Goal: Book appointment/travel/reservation

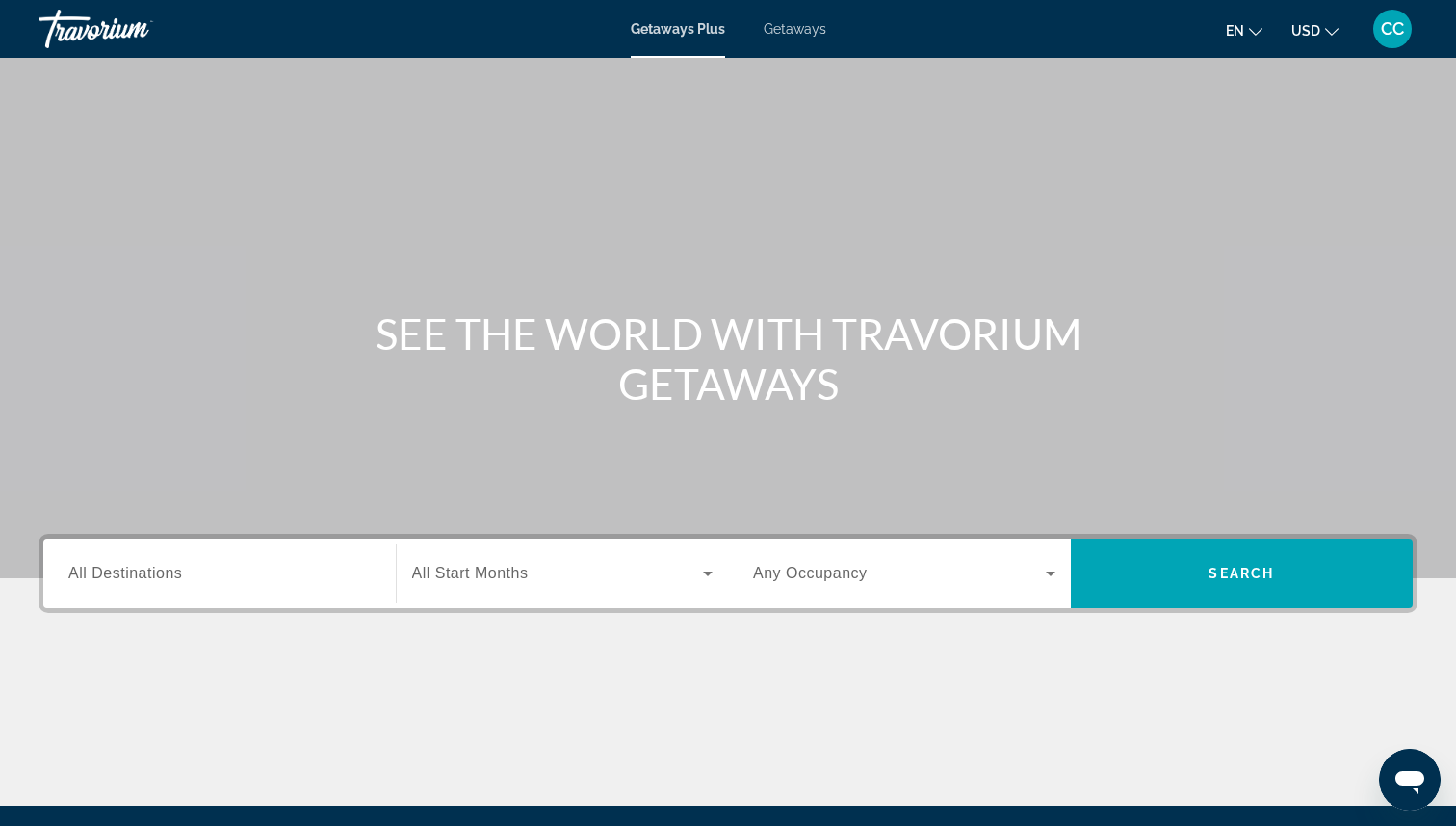
click at [140, 568] on span "All Destinations" at bounding box center [125, 572] width 113 height 17
click at [140, 568] on input "Destination All Destinations" at bounding box center [220, 574] width 303 height 23
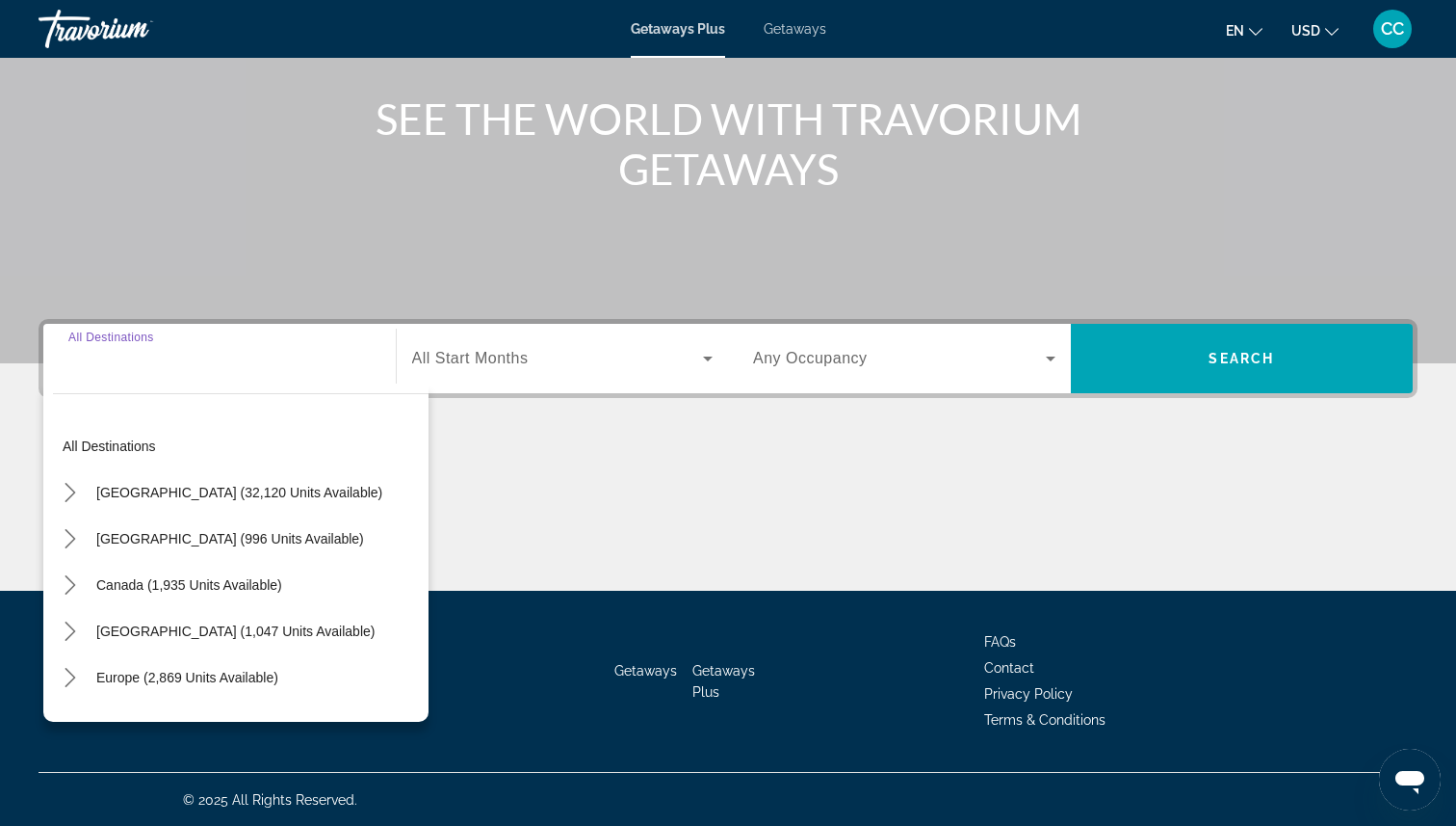
scroll to position [216, 0]
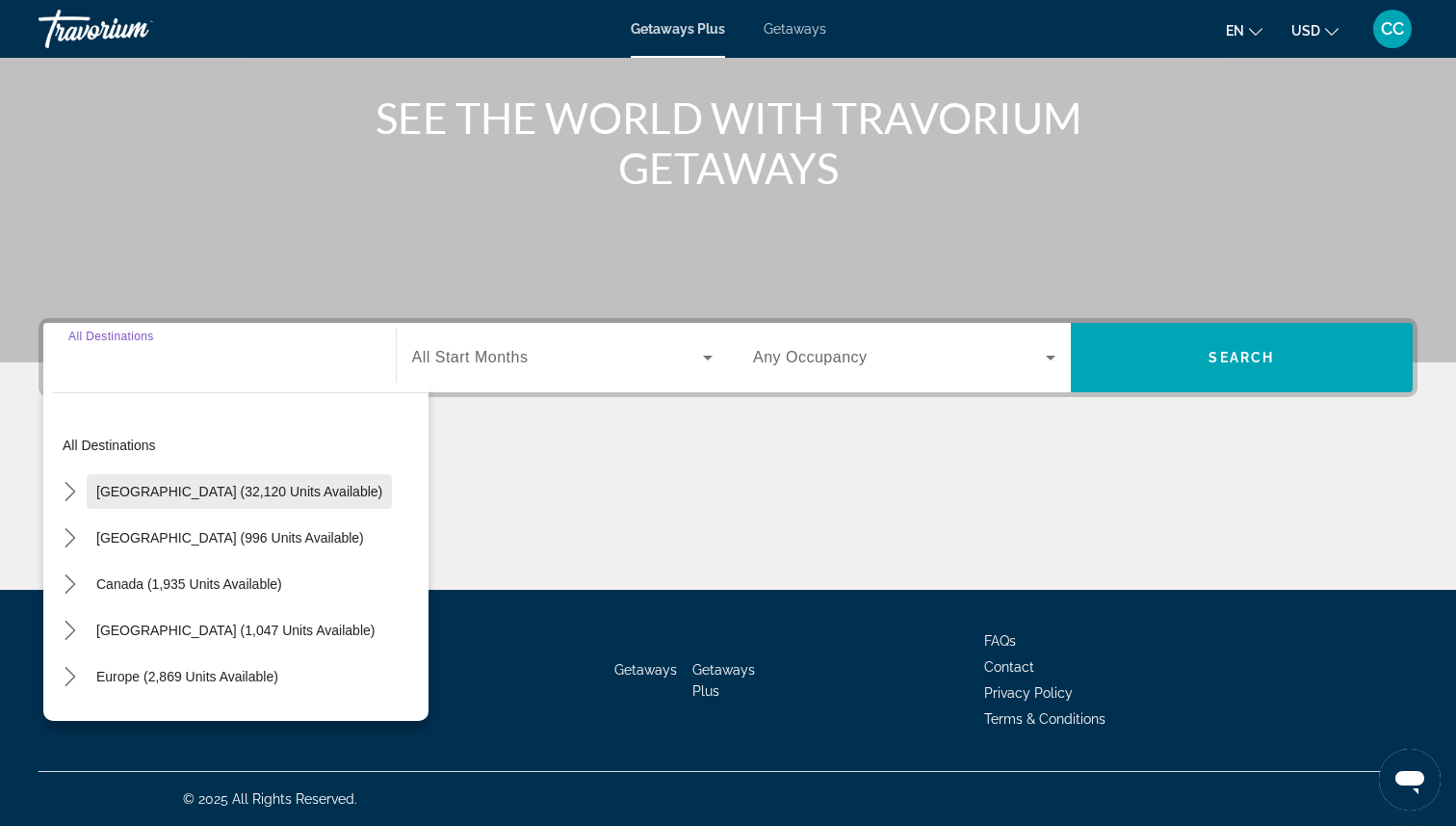
click at [151, 486] on span "[GEOGRAPHIC_DATA] (32,120 units available)" at bounding box center [239, 491] width 286 height 16
type input "**********"
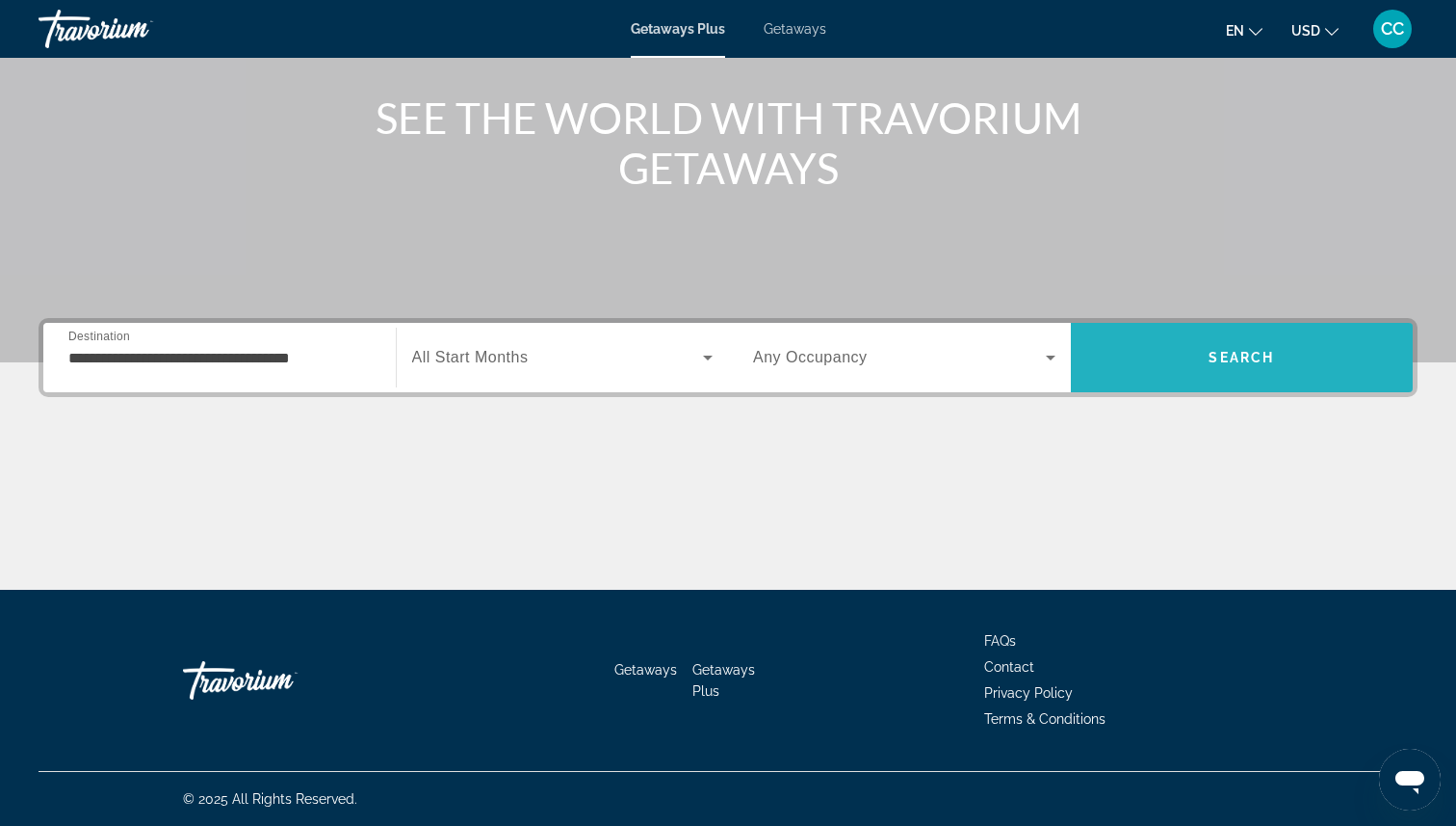
click at [1183, 362] on span "Search" at bounding box center [1241, 356] width 343 height 46
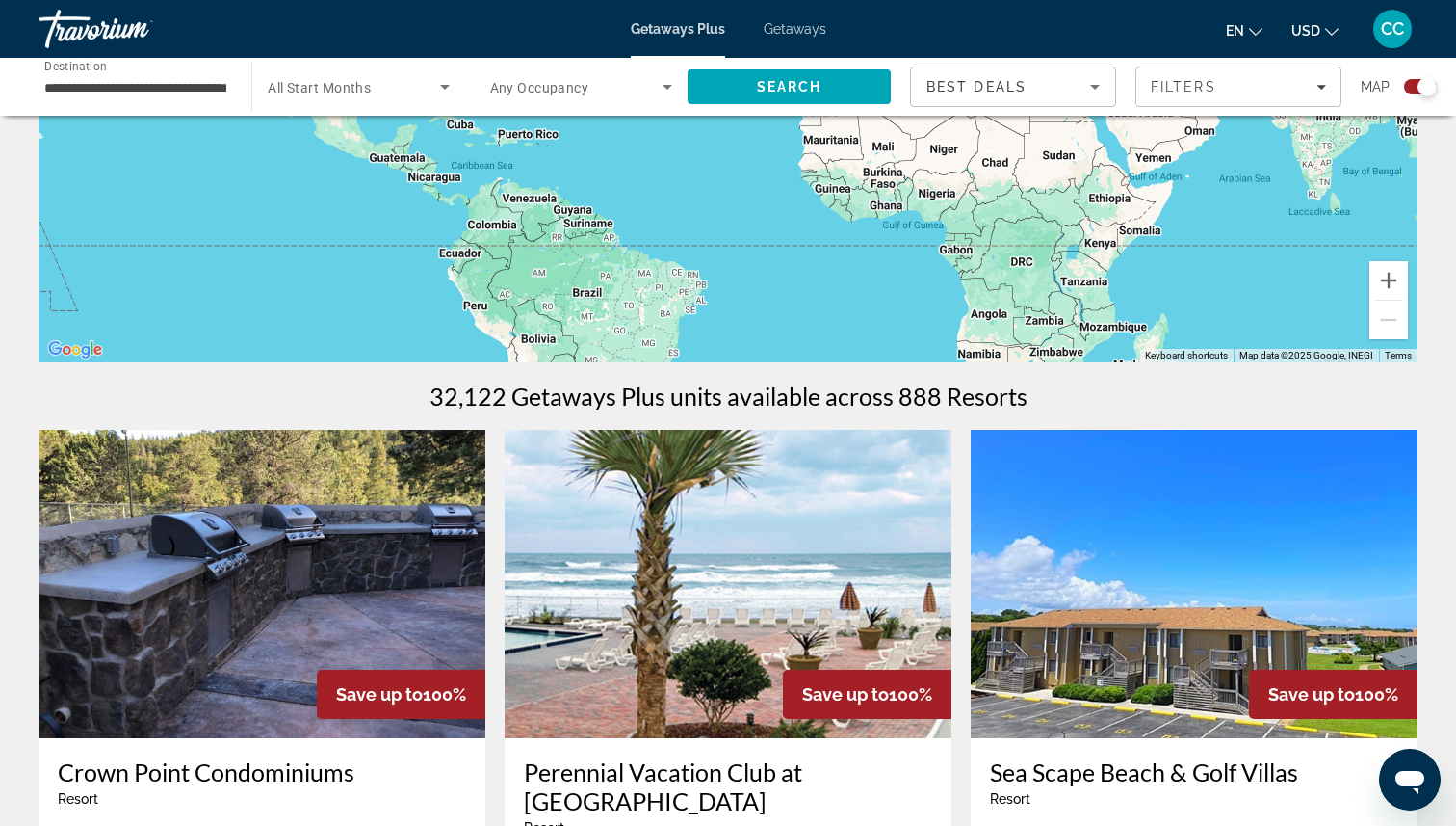
scroll to position [368, 0]
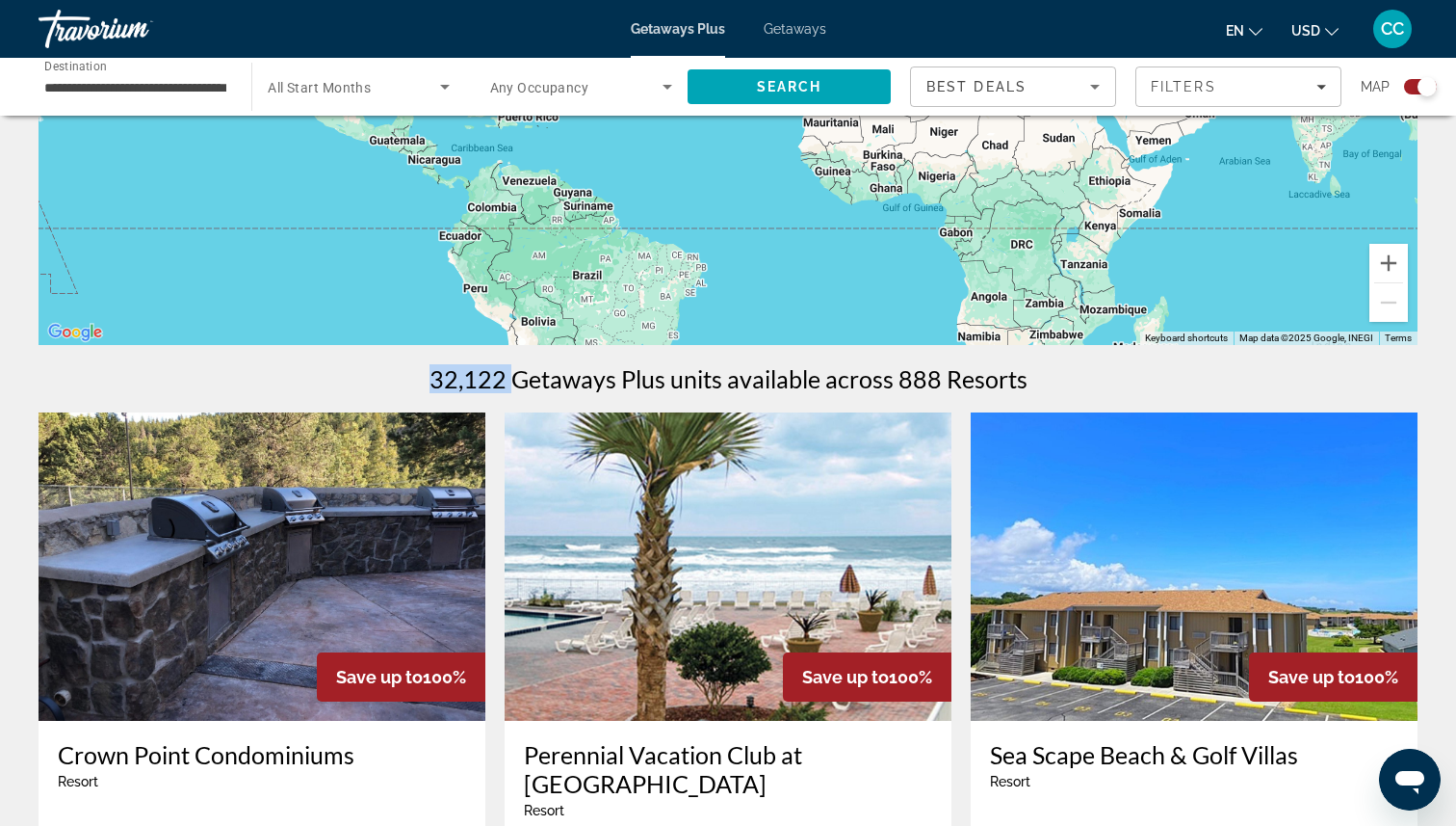
drag, startPoint x: 425, startPoint y: 383, endPoint x: 517, endPoint y: 384, distance: 92.0
click at [517, 384] on div "32,122 Getaways Plus units available across 888 Resorts" at bounding box center [727, 379] width 1379 height 29
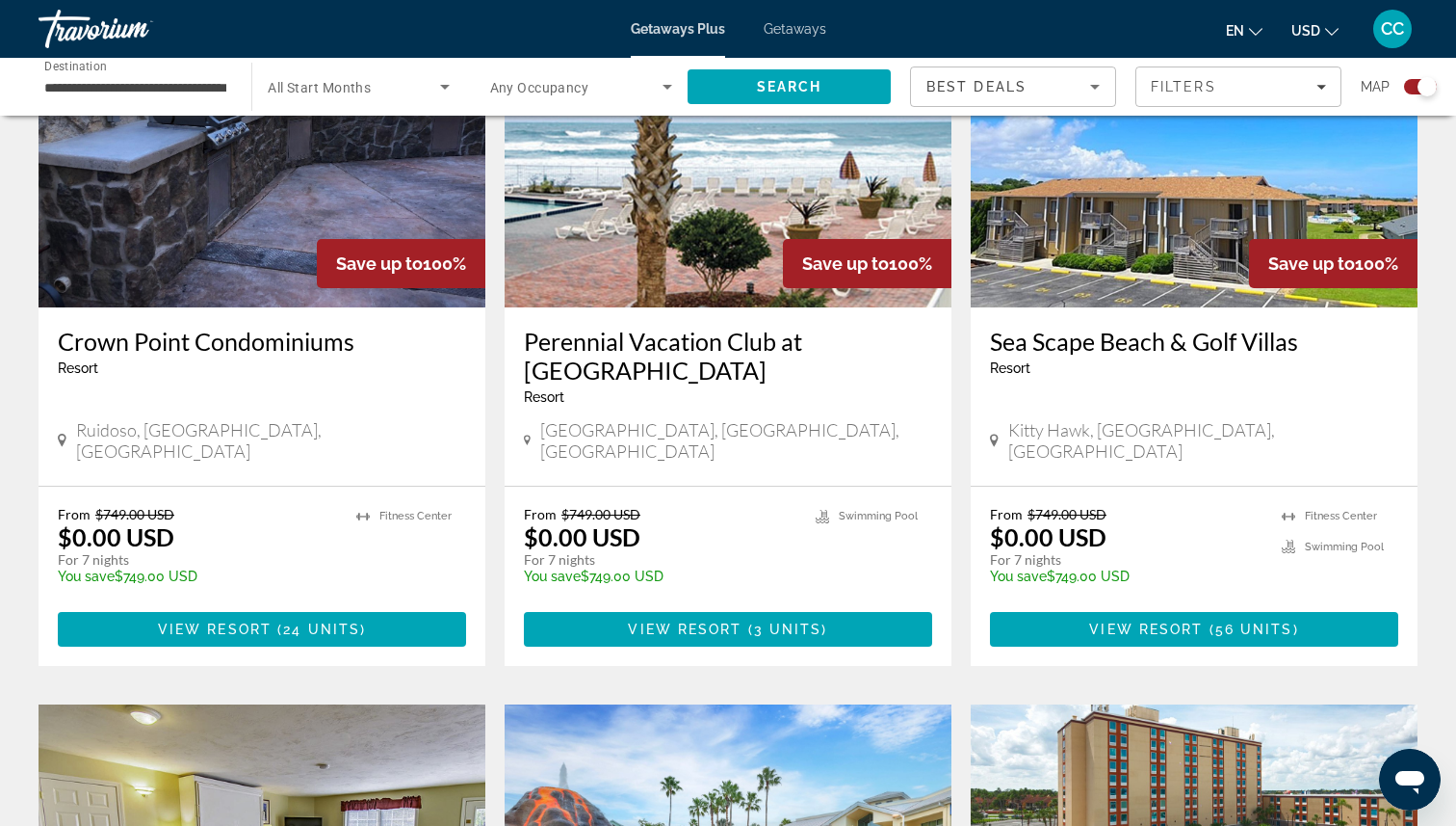
scroll to position [785, 0]
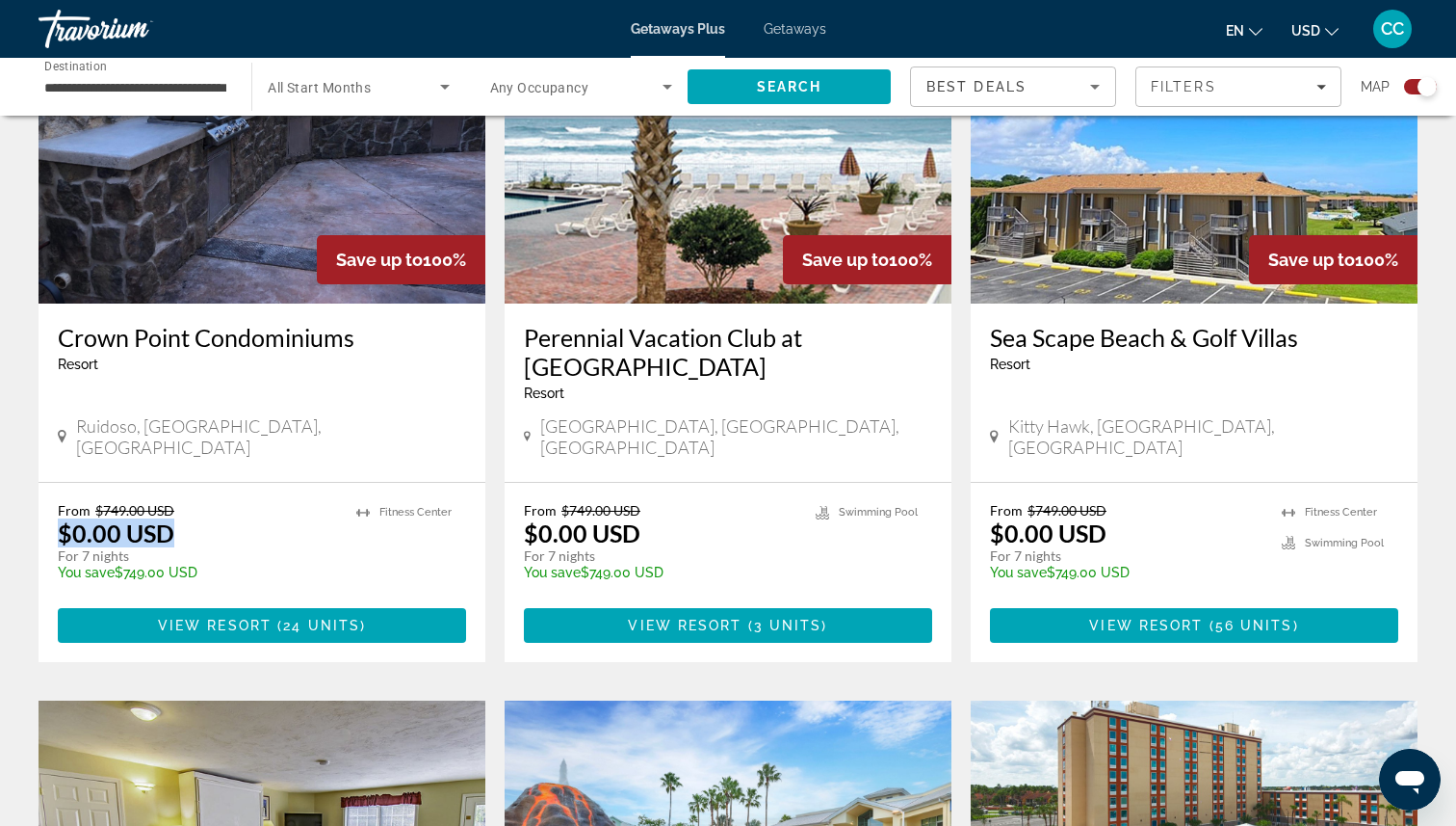
drag, startPoint x: 182, startPoint y: 513, endPoint x: 57, endPoint y: 500, distance: 125.7
click at [57, 500] on div "From $749.00 USD $0.00 USD For 7 nights You save $749.00 USD temp 4.3 [GEOGRAPH…" at bounding box center [262, 572] width 447 height 180
drag, startPoint x: 646, startPoint y: 514, endPoint x: 510, endPoint y: 511, distance: 136.0
click at [510, 511] on div "From $749.00 USD $0.00 USD For 7 nights You save $749.00 USD temp 3.5 [GEOGRAPH…" at bounding box center [728, 572] width 447 height 180
drag, startPoint x: 606, startPoint y: 534, endPoint x: 525, endPoint y: 533, distance: 81.0
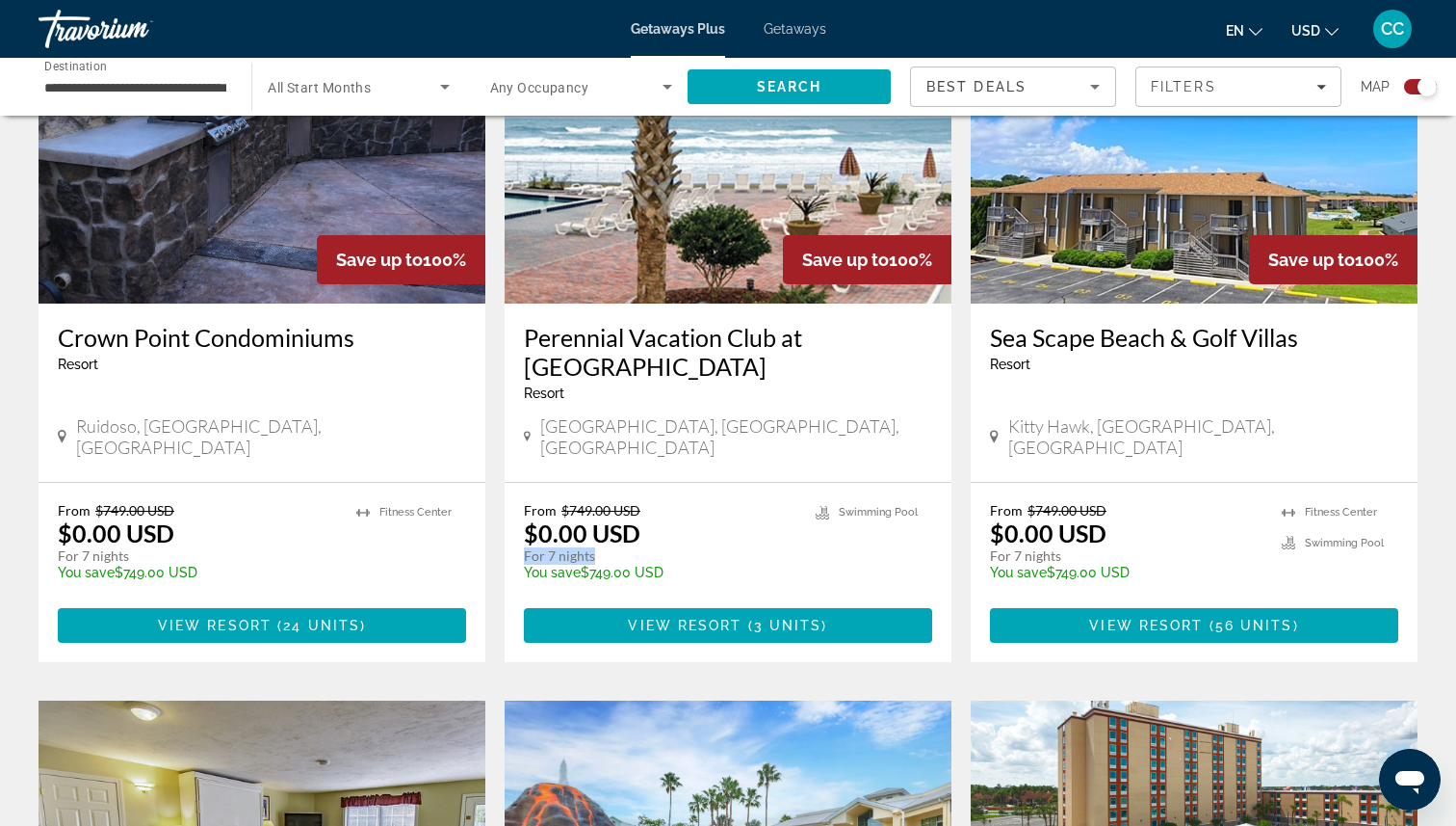
click at [525, 547] on p "For 7 nights" at bounding box center [660, 556] width 272 height 18
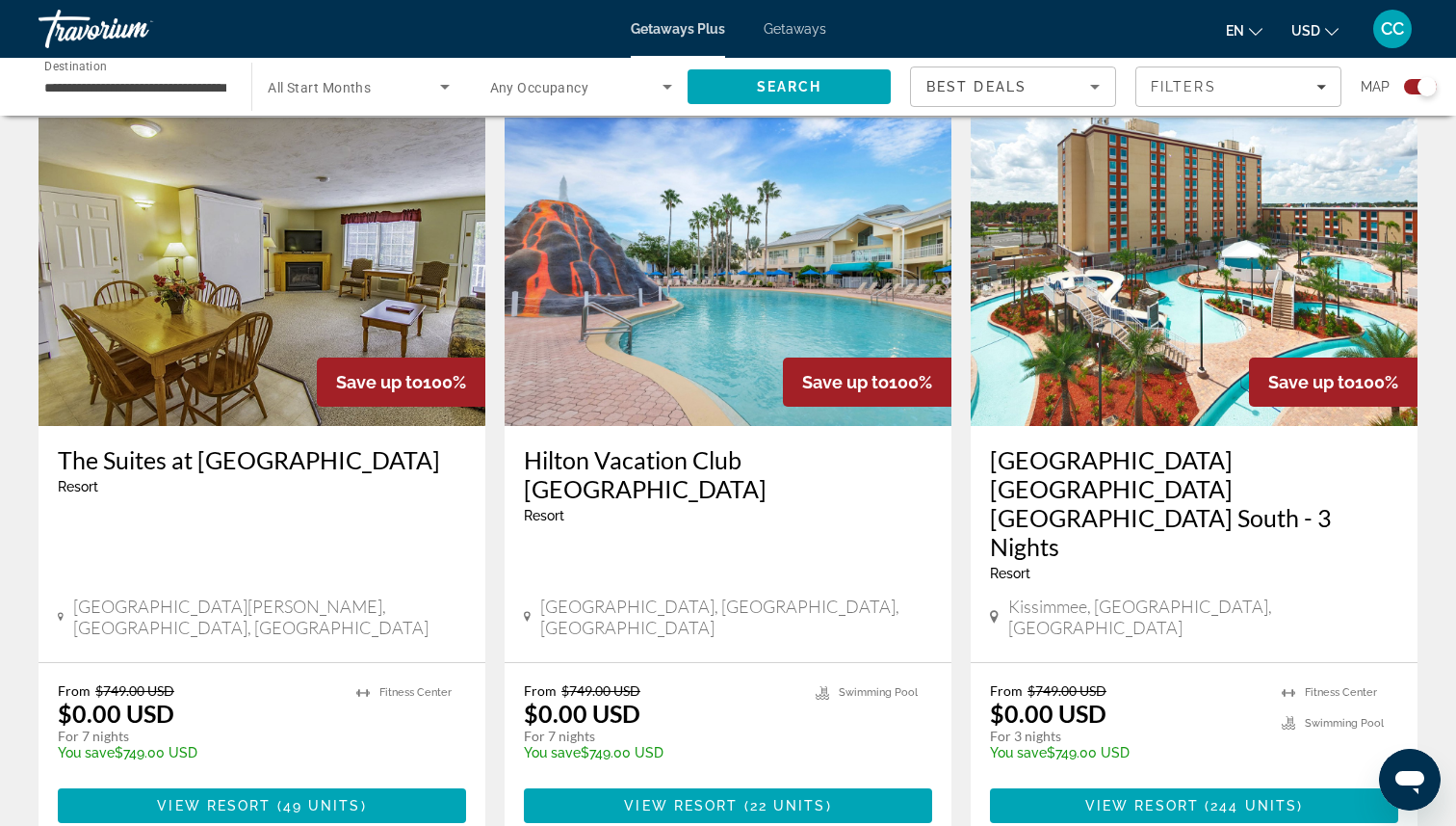
scroll to position [1358, 0]
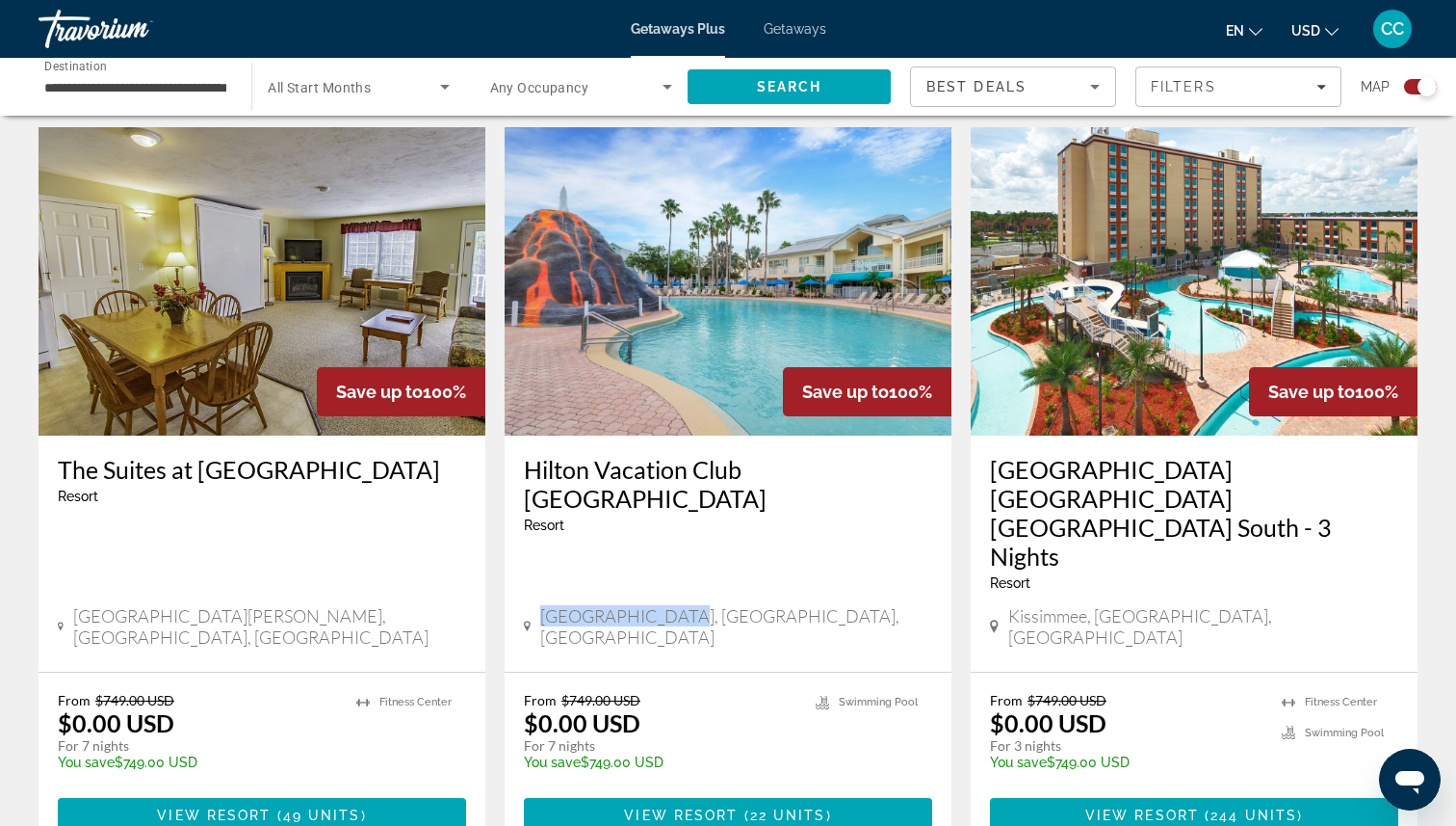
drag, startPoint x: 678, startPoint y: 537, endPoint x: 534, endPoint y: 528, distance: 144.3
click at [534, 605] on div "[GEOGRAPHIC_DATA], [GEOGRAPHIC_DATA], [GEOGRAPHIC_DATA]" at bounding box center [728, 626] width 408 height 42
drag, startPoint x: 616, startPoint y: 643, endPoint x: 517, endPoint y: 637, distance: 99.2
click at [517, 673] on div "From $749.00 USD $0.00 USD For 7 nights You save $749.00 USD temp 4.2 [GEOGRAPH…" at bounding box center [728, 763] width 447 height 180
drag, startPoint x: 641, startPoint y: 622, endPoint x: 517, endPoint y: 620, distance: 124.0
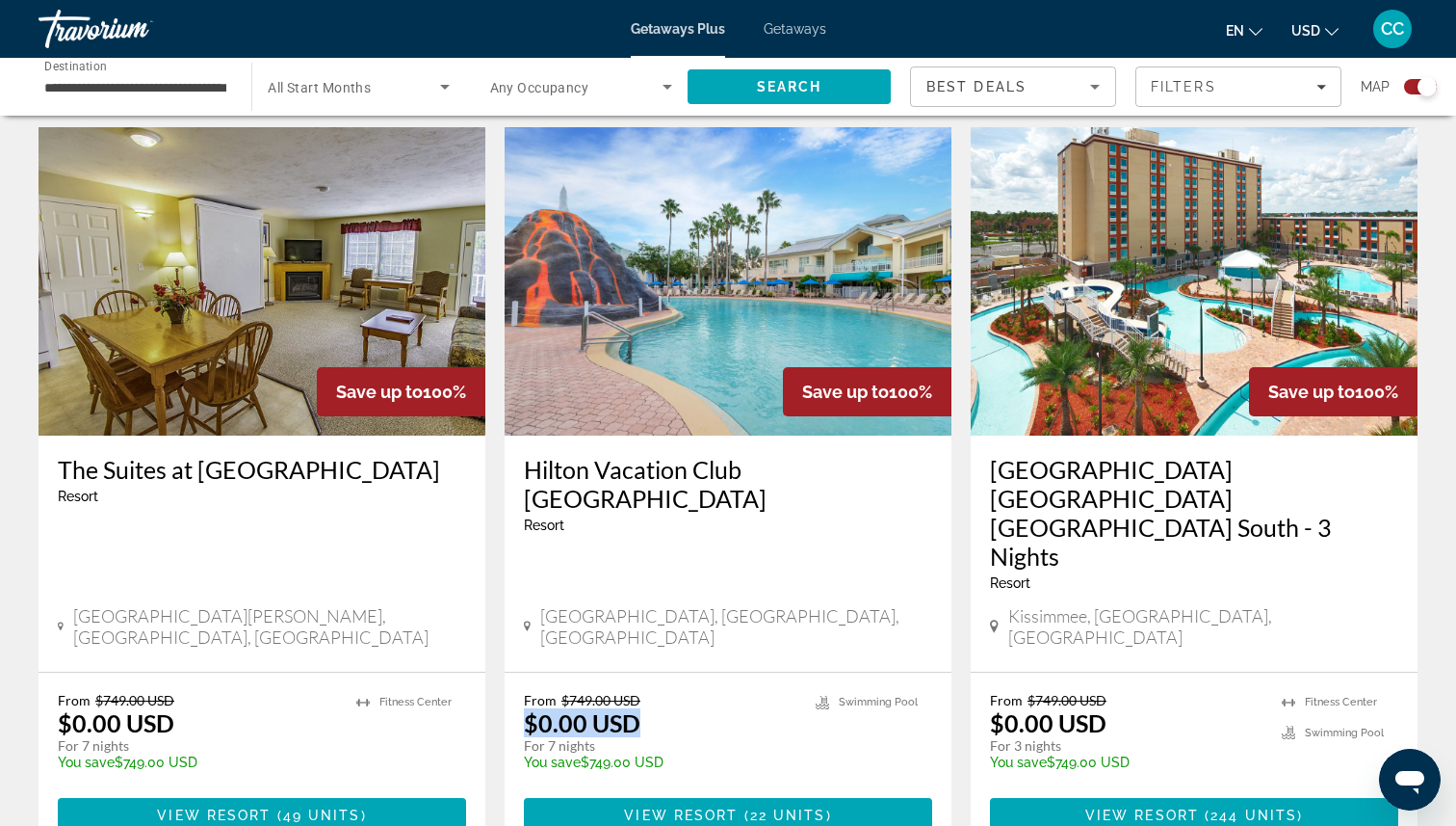
click at [517, 673] on div "From $749.00 USD $0.00 USD For 7 nights You save $749.00 USD temp 4.2 [GEOGRAPH…" at bounding box center [728, 763] width 447 height 180
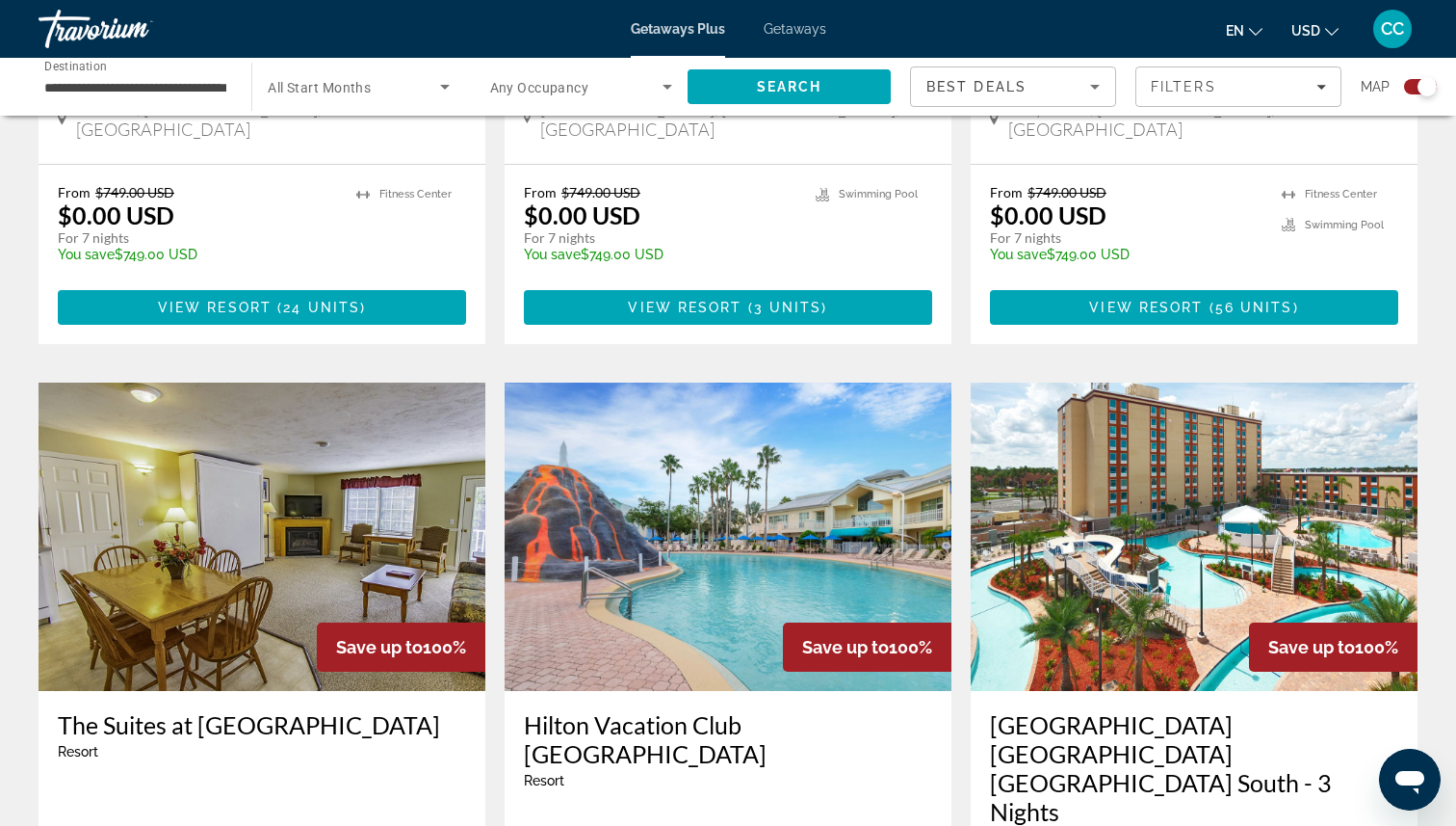
scroll to position [1097, 0]
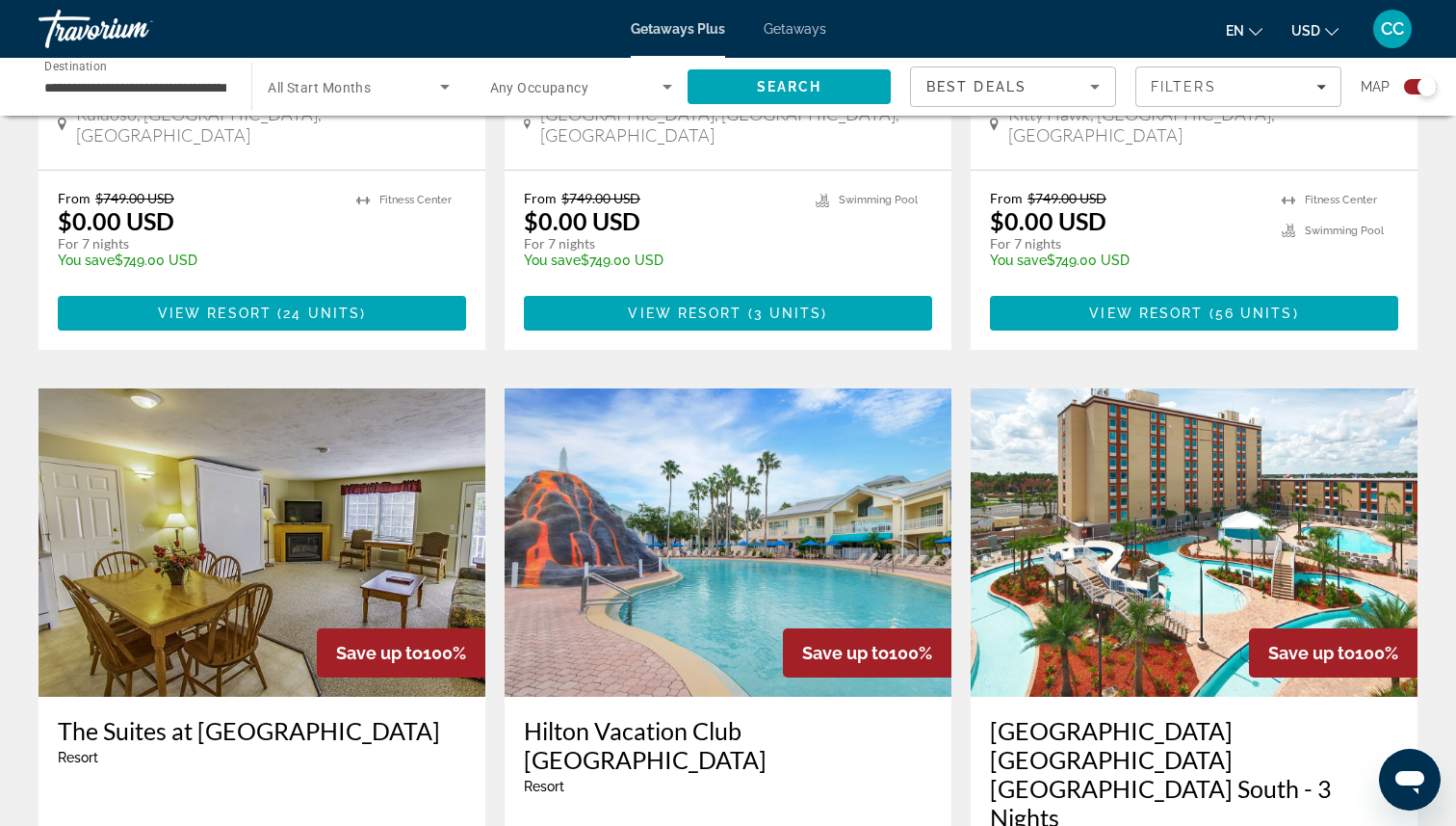
click at [577, 95] on span "Search widget" at bounding box center [576, 87] width 173 height 23
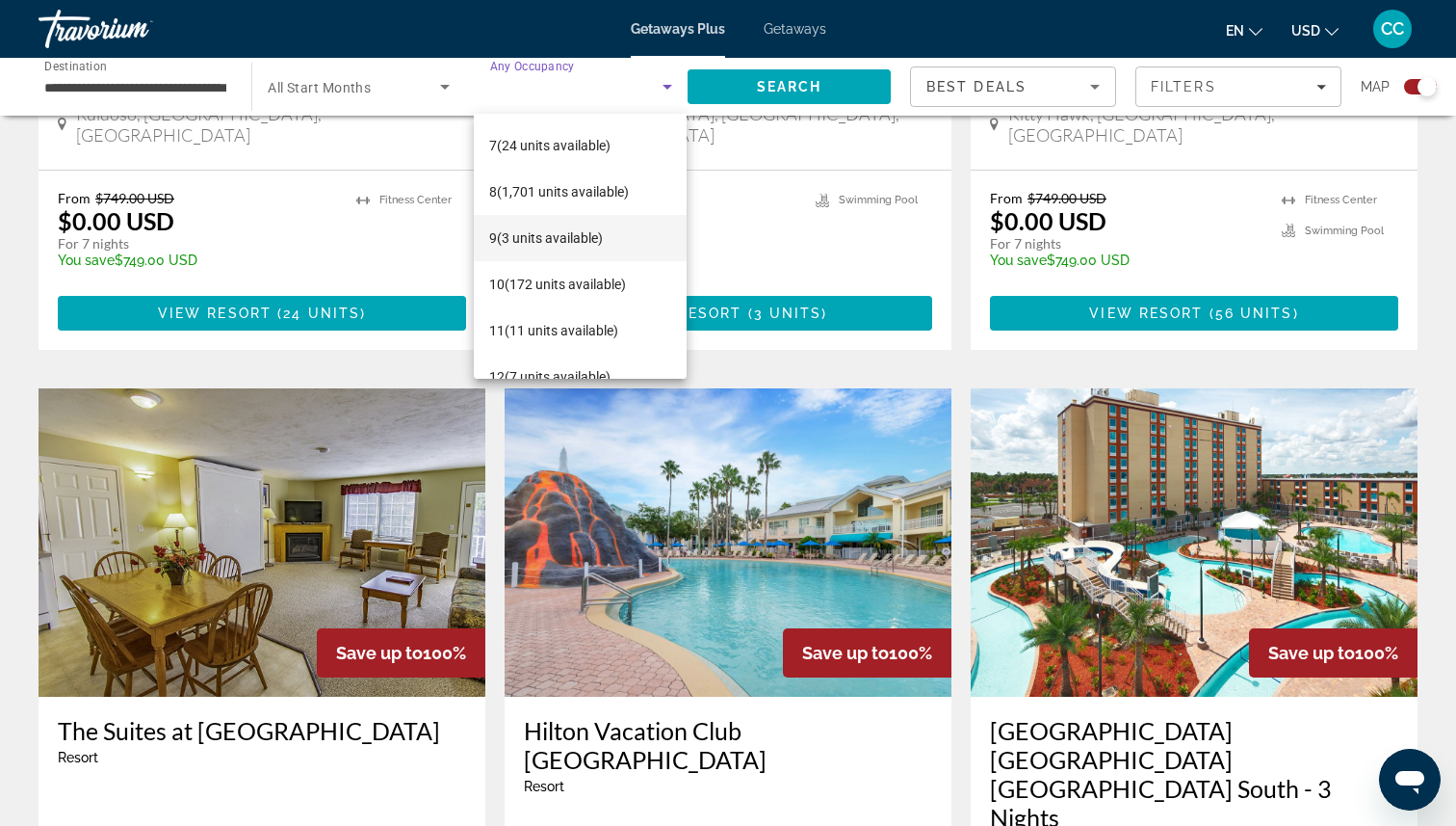
scroll to position [278, 0]
click at [528, 281] on span "10 (172 units available)" at bounding box center [557, 282] width 137 height 23
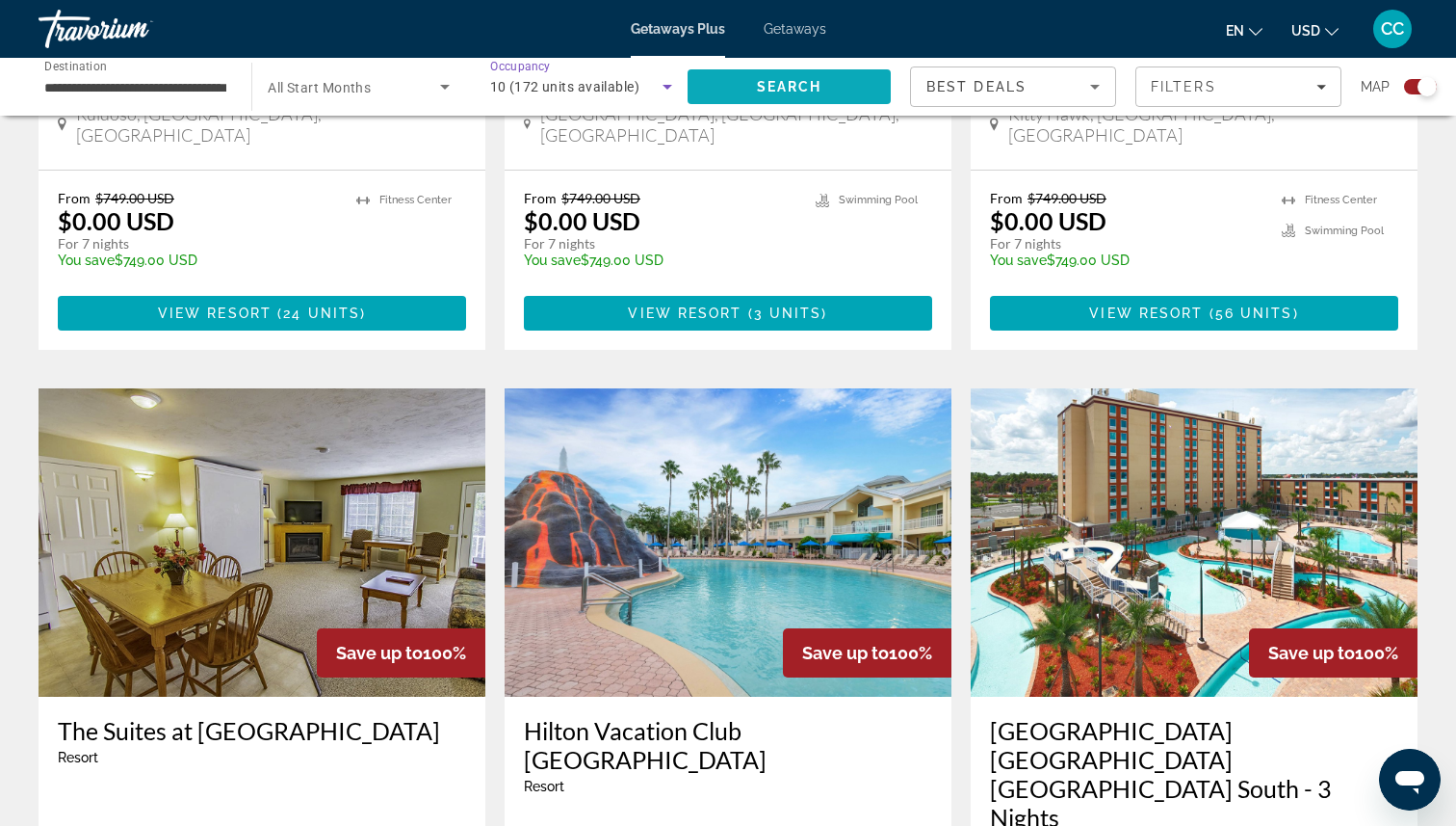
click at [744, 88] on span "Search" at bounding box center [789, 86] width 203 height 46
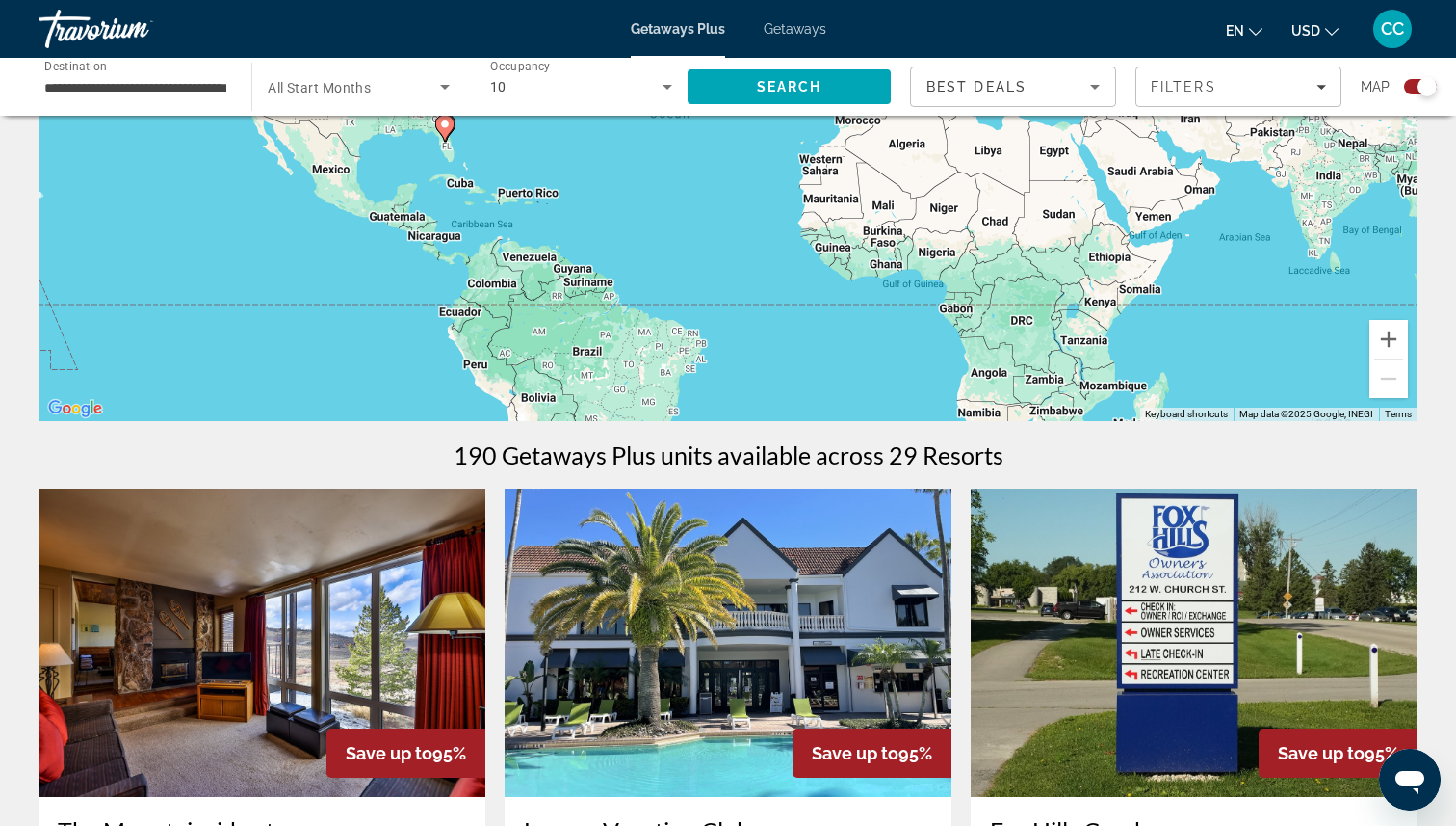
scroll to position [302, 0]
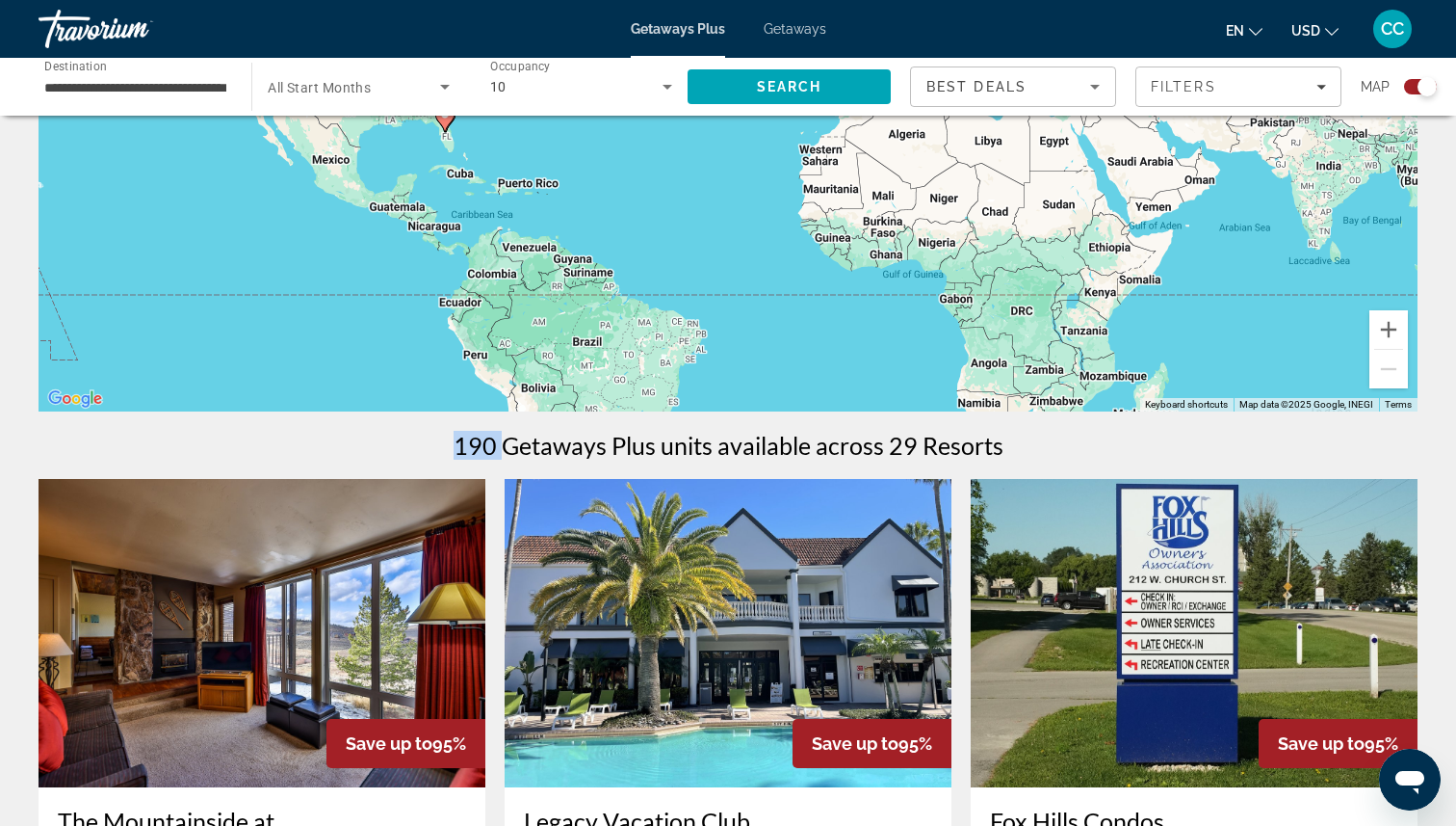
drag, startPoint x: 504, startPoint y: 449, endPoint x: 451, endPoint y: 443, distance: 53.3
click at [451, 443] on div "190 Getaways Plus units available across 29 Resorts" at bounding box center [727, 445] width 1379 height 29
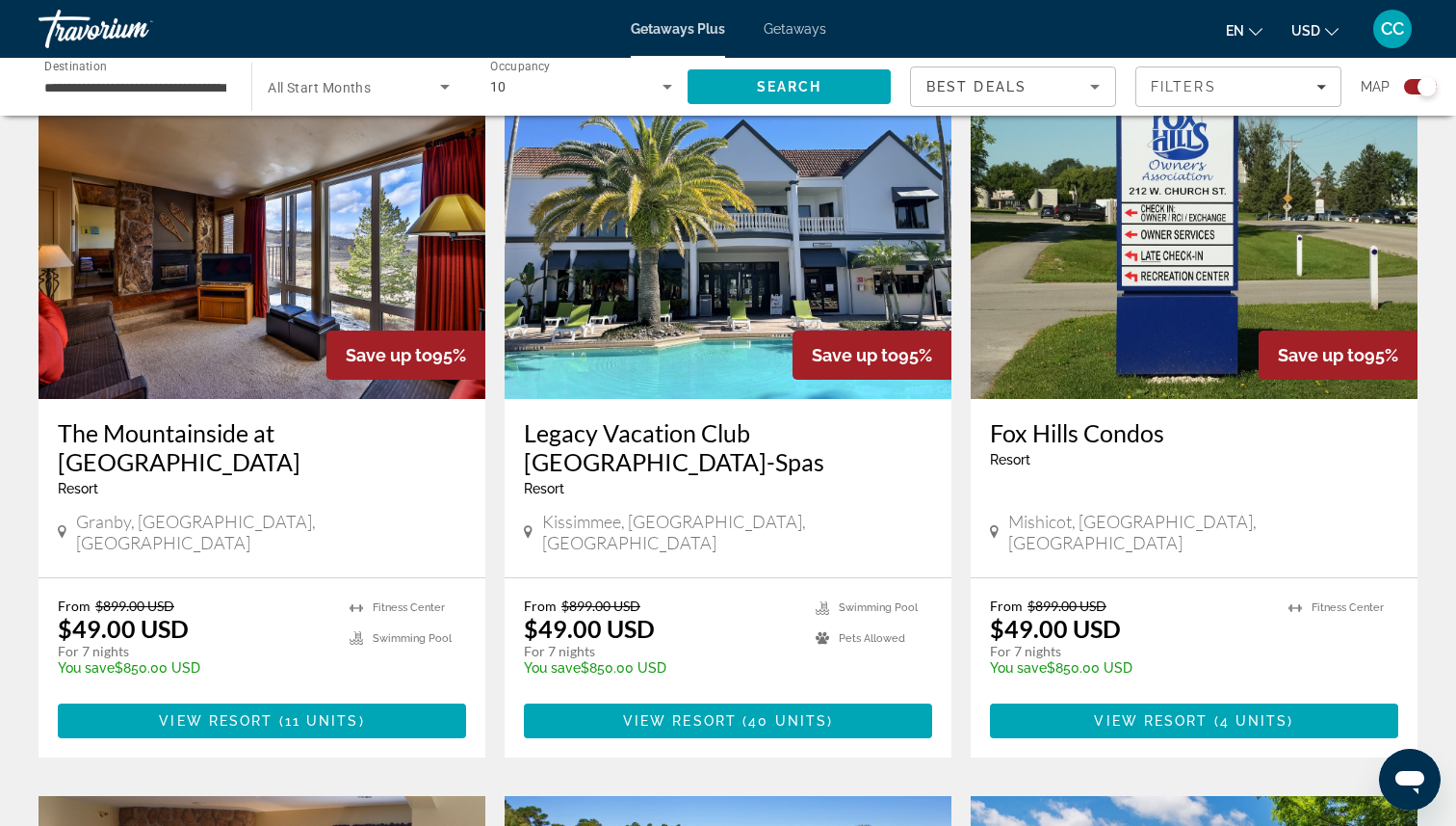
scroll to position [719, 0]
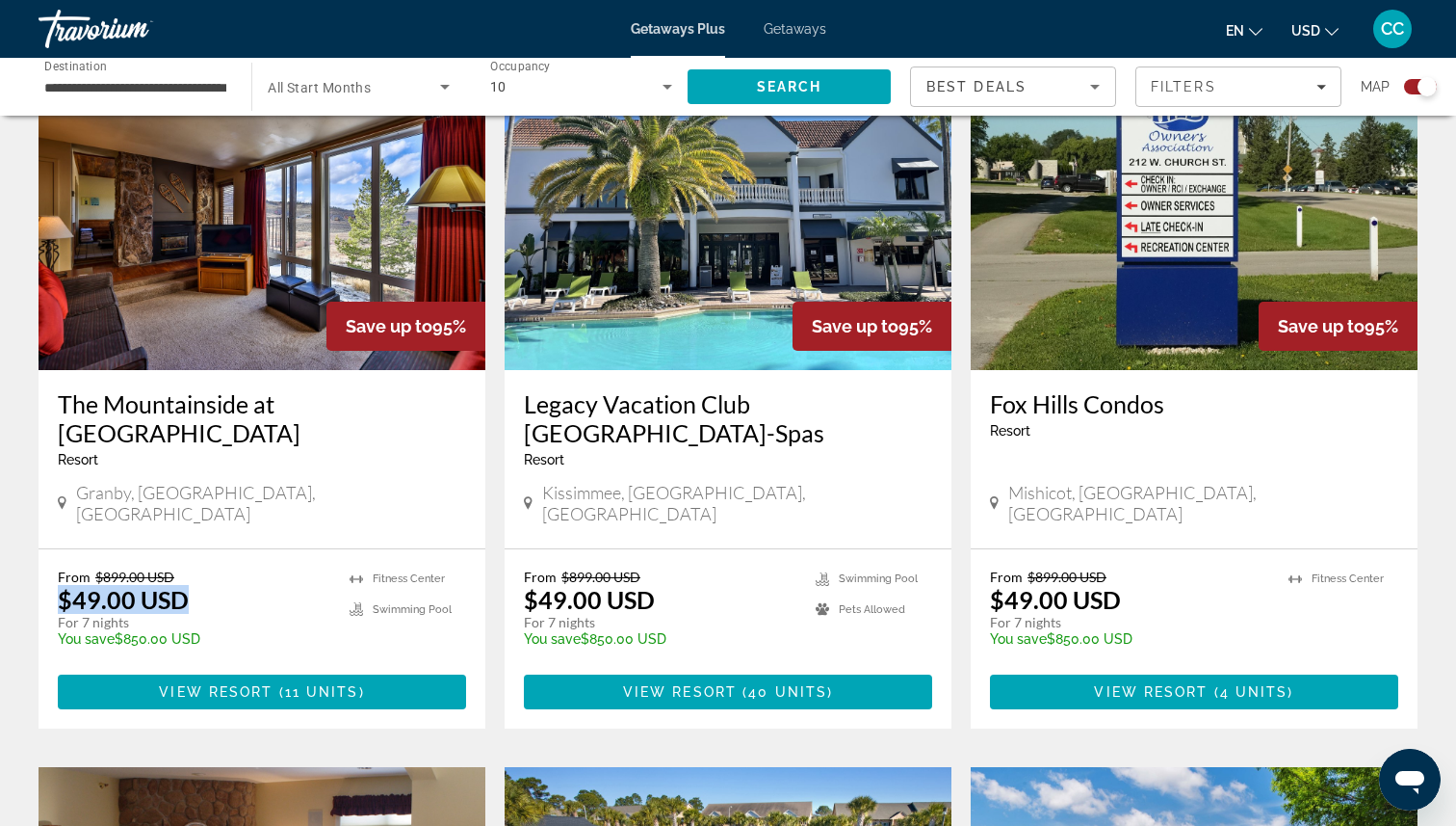
drag, startPoint x: 195, startPoint y: 547, endPoint x: 59, endPoint y: 547, distance: 136.0
click at [59, 568] on div "From $899.00 USD $49.00 USD For 7 nights You save $850.00 USD temp" at bounding box center [193, 614] width 272 height 92
drag, startPoint x: 669, startPoint y: 554, endPoint x: 530, endPoint y: 550, distance: 139.1
click at [530, 568] on div "From $899.00 USD $49.00 USD For 7 nights You save $850.00 USD temp" at bounding box center [660, 614] width 272 height 92
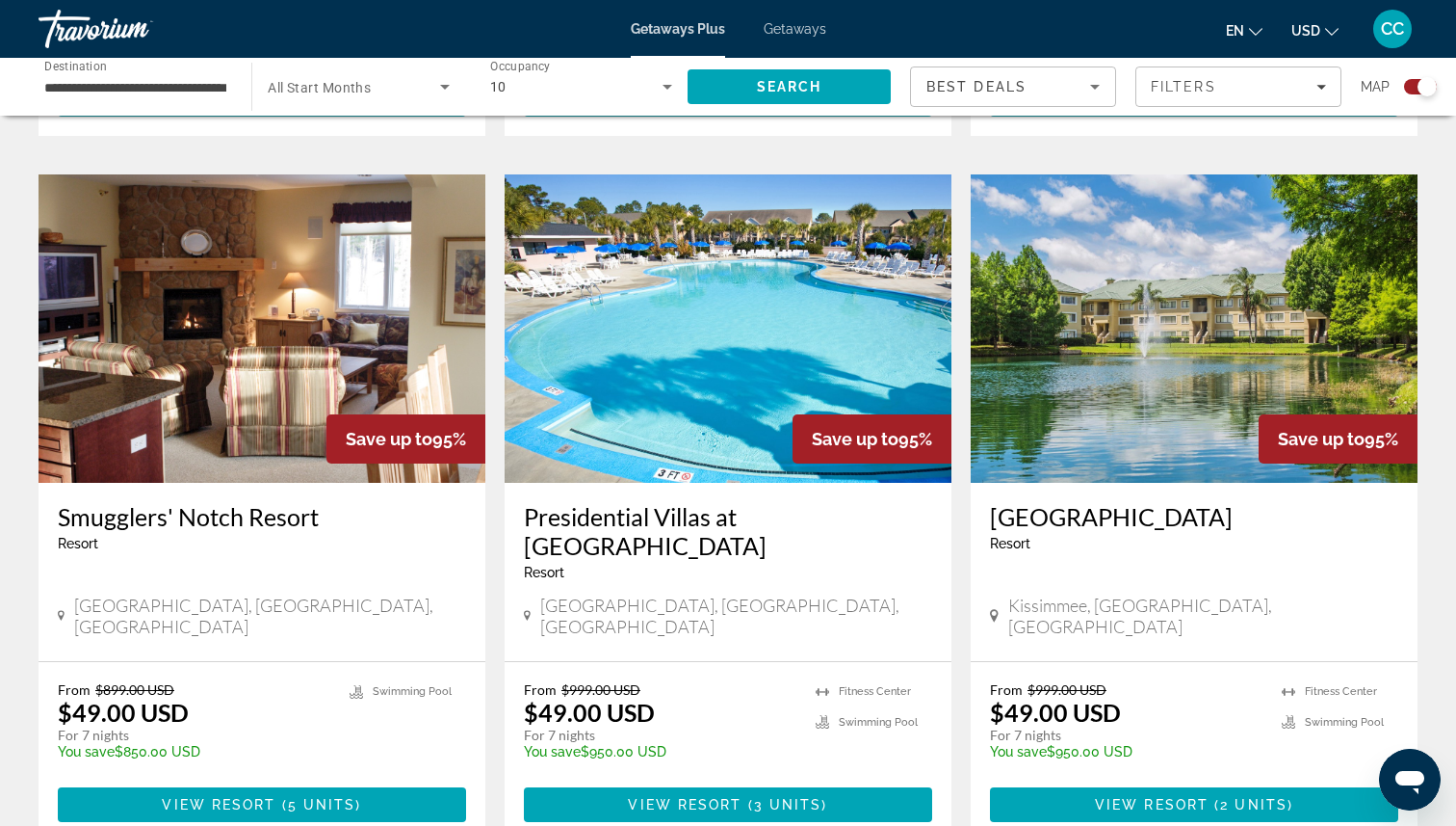
scroll to position [1318, 0]
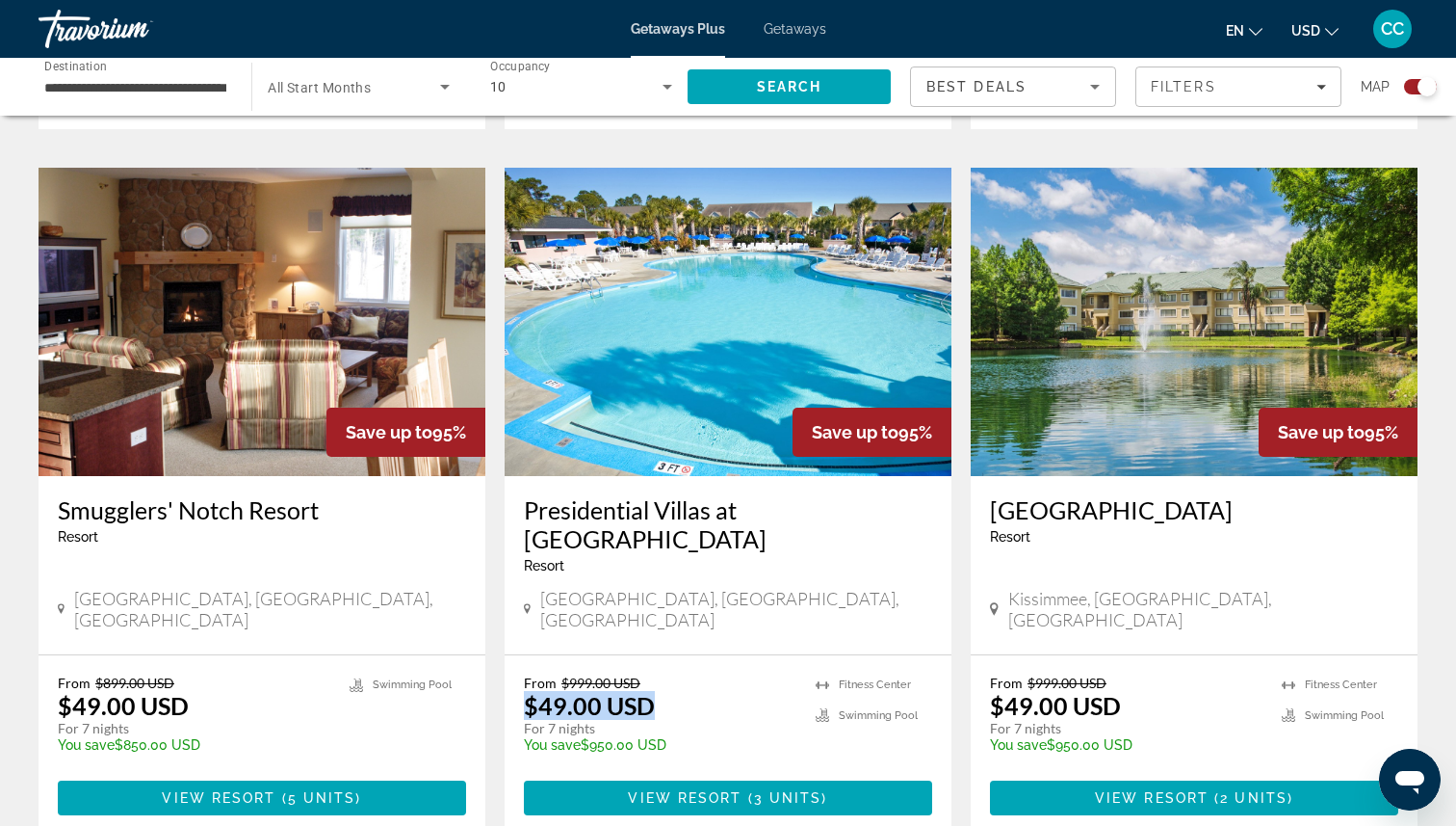
drag, startPoint x: 668, startPoint y: 632, endPoint x: 524, endPoint y: 617, distance: 144.8
click at [524, 675] on div "From $999.00 USD $49.00 USD For 7 nights You save $950.00 USD temp" at bounding box center [660, 721] width 272 height 92
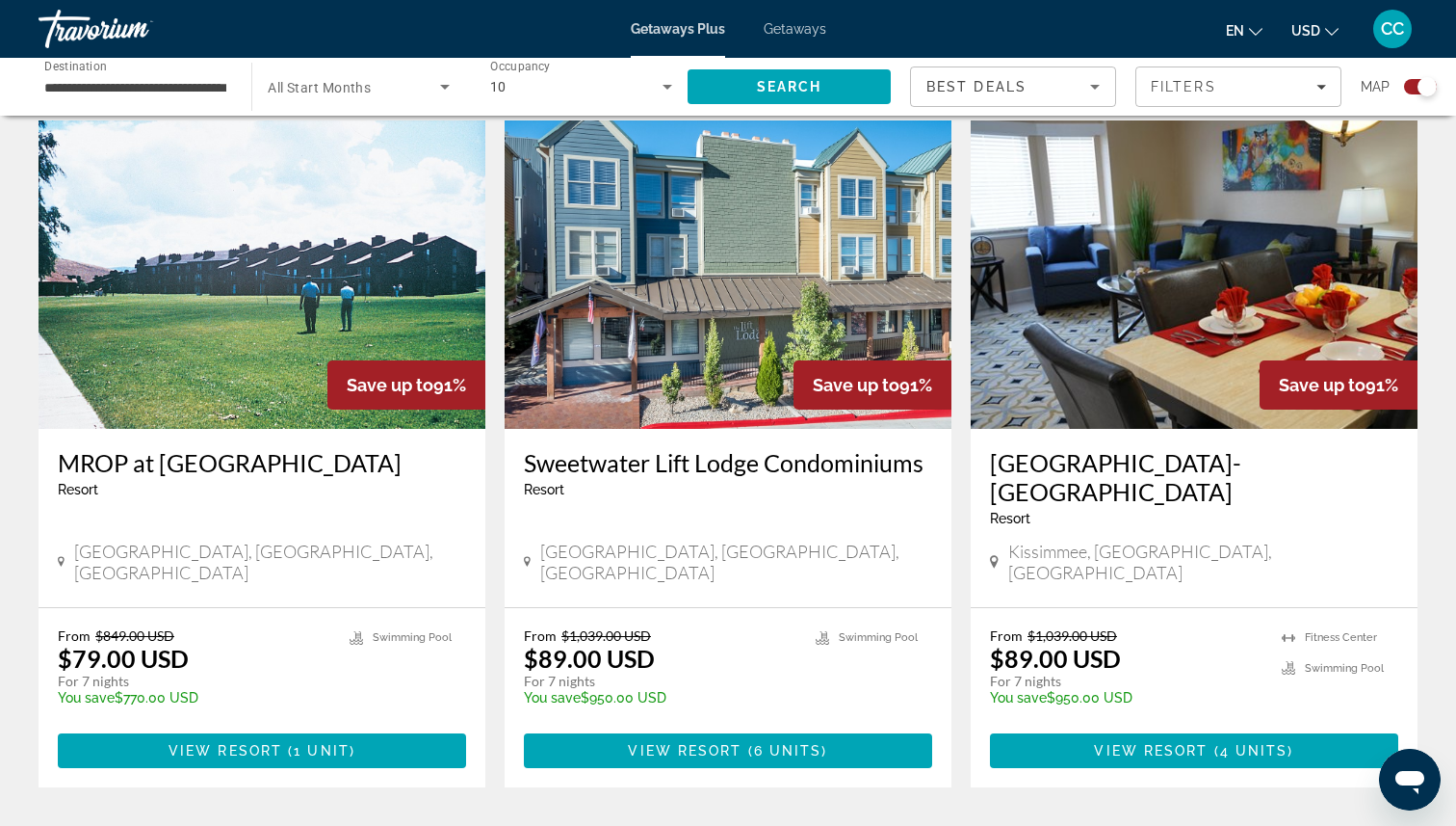
scroll to position [2085, 0]
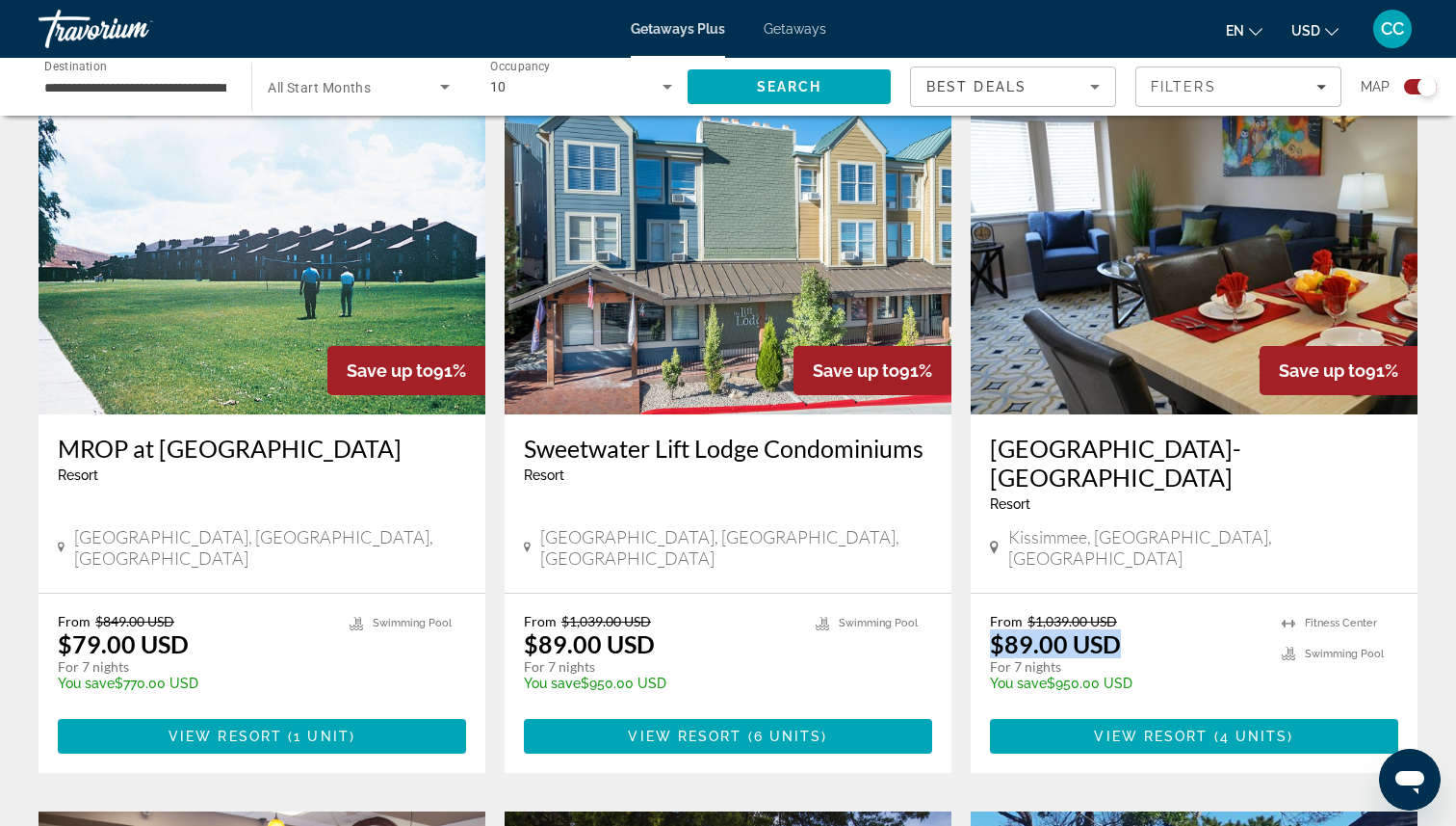
drag, startPoint x: 1133, startPoint y: 522, endPoint x: 988, endPoint y: 522, distance: 145.0
click at [988, 594] on div "From $1,039.00 USD $89.00 USD For 7 nights You save $950.00 USD temp 4.6 [GEOGR…" at bounding box center [1194, 683] width 447 height 180
